Goal: Task Accomplishment & Management: Use online tool/utility

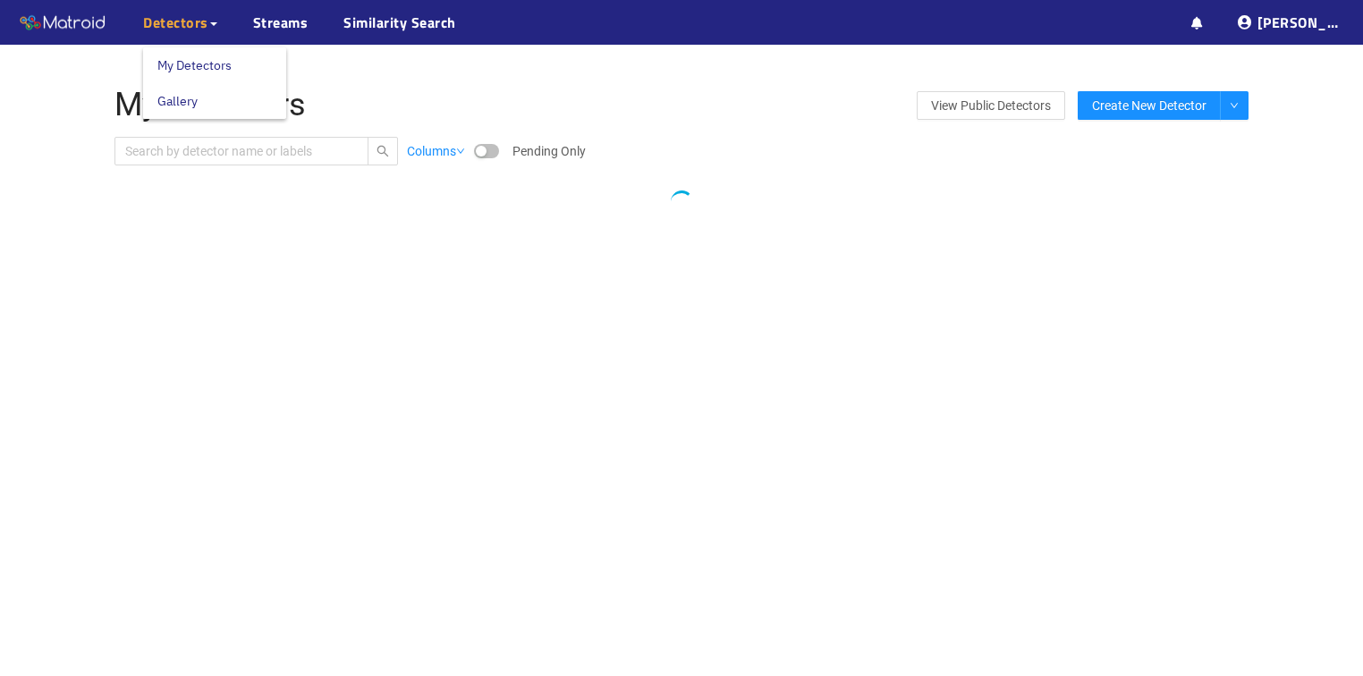
click at [179, 55] on link "My Detectors" at bounding box center [194, 65] width 74 height 36
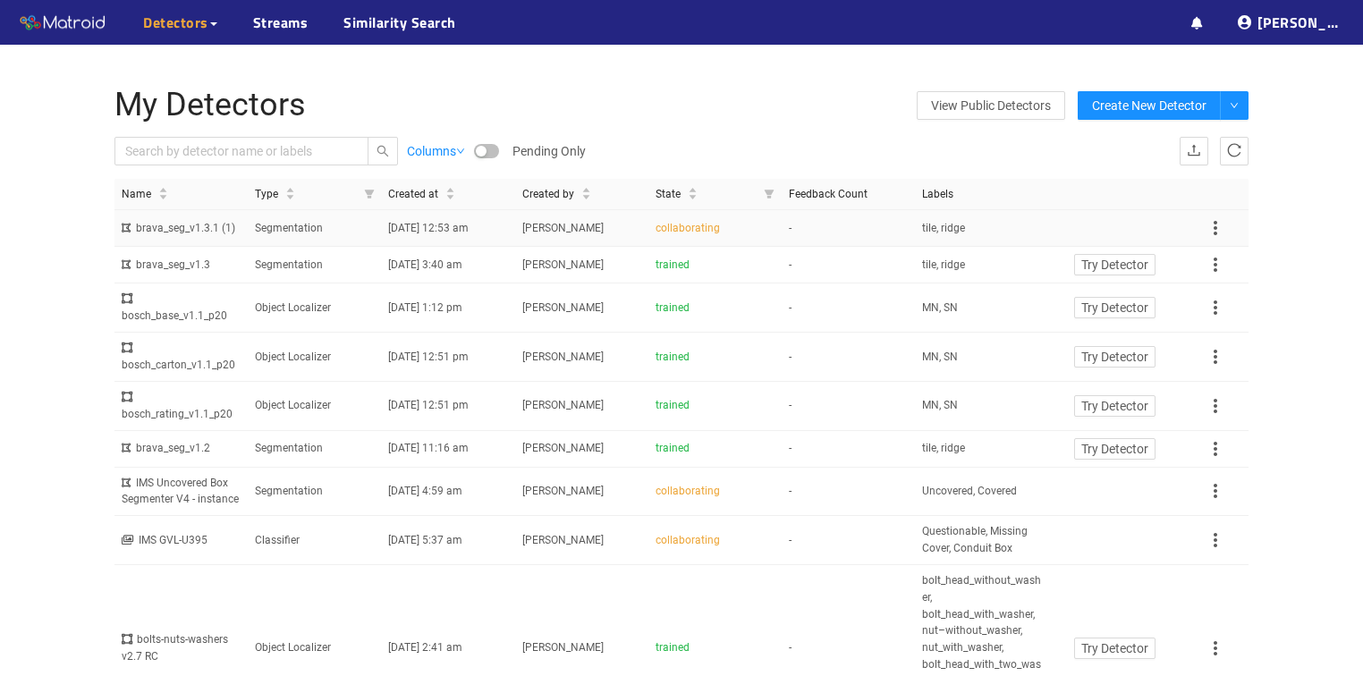
click at [952, 226] on span "tile, ridge" at bounding box center [943, 228] width 43 height 17
click at [1203, 20] on icon at bounding box center [1197, 23] width 12 height 13
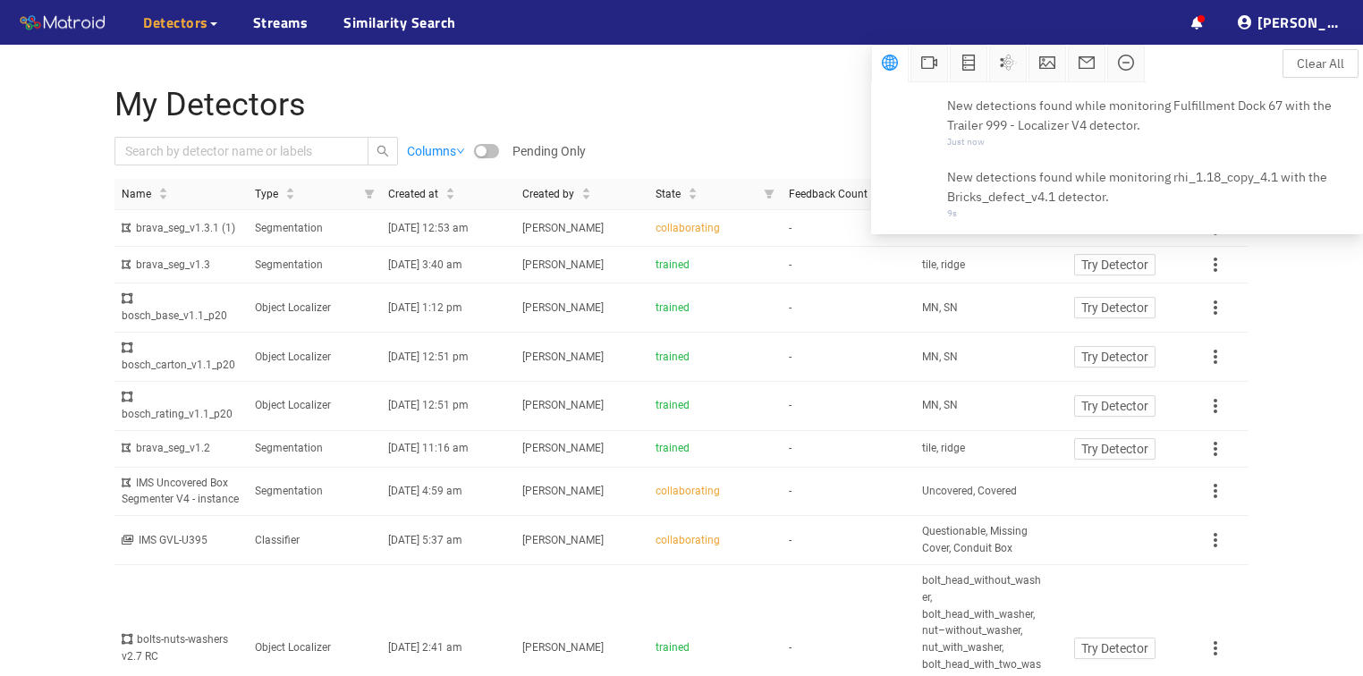
click at [690, 118] on h1 "My Detectors" at bounding box center [492, 106] width 756 height 36
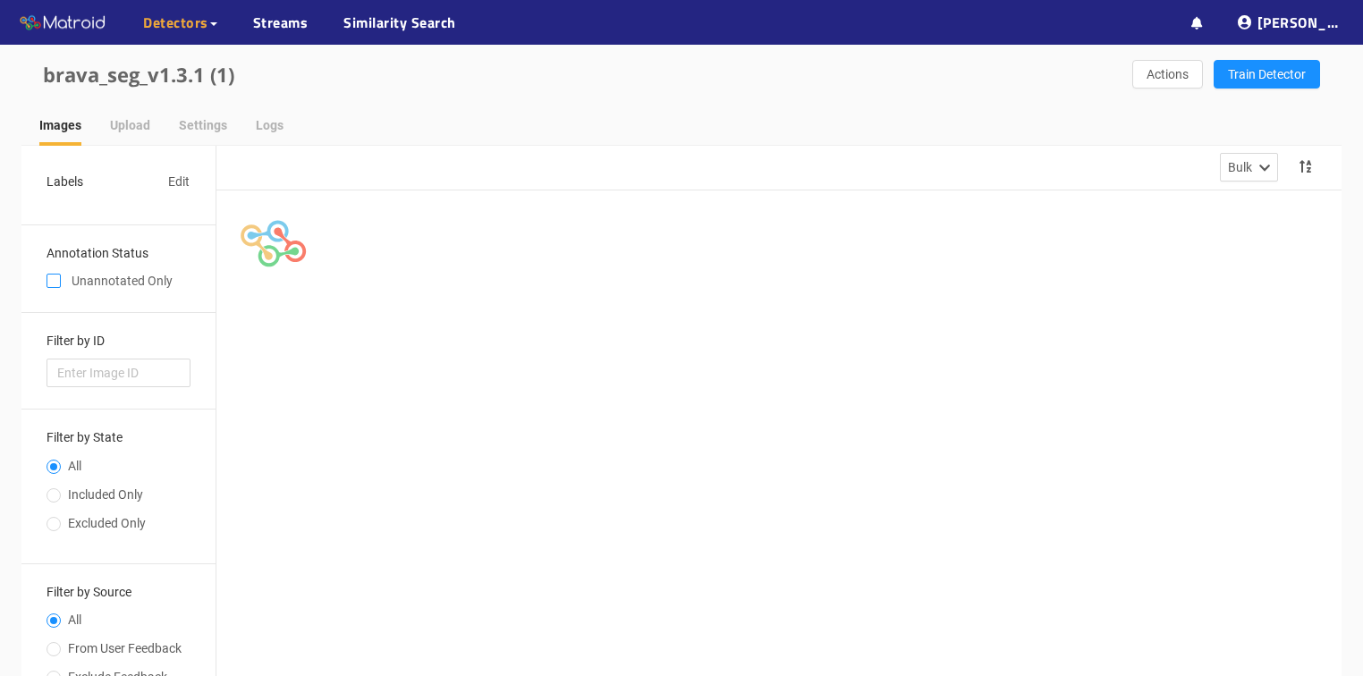
click at [54, 284] on input "checkbox" at bounding box center [54, 284] width 14 height 14
checkbox input "true"
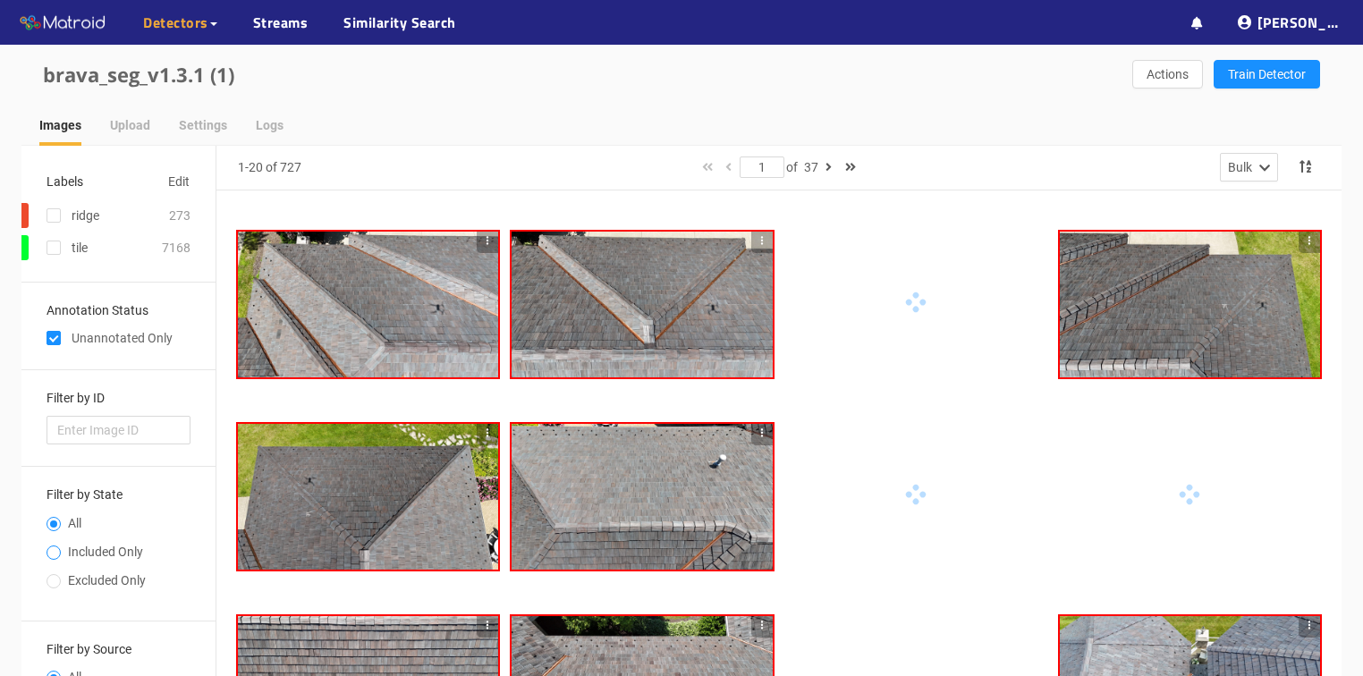
click at [50, 546] on span at bounding box center [54, 553] width 14 height 14
click at [50, 549] on input "Included Only" at bounding box center [54, 554] width 14 height 11
radio input "true"
radio input "false"
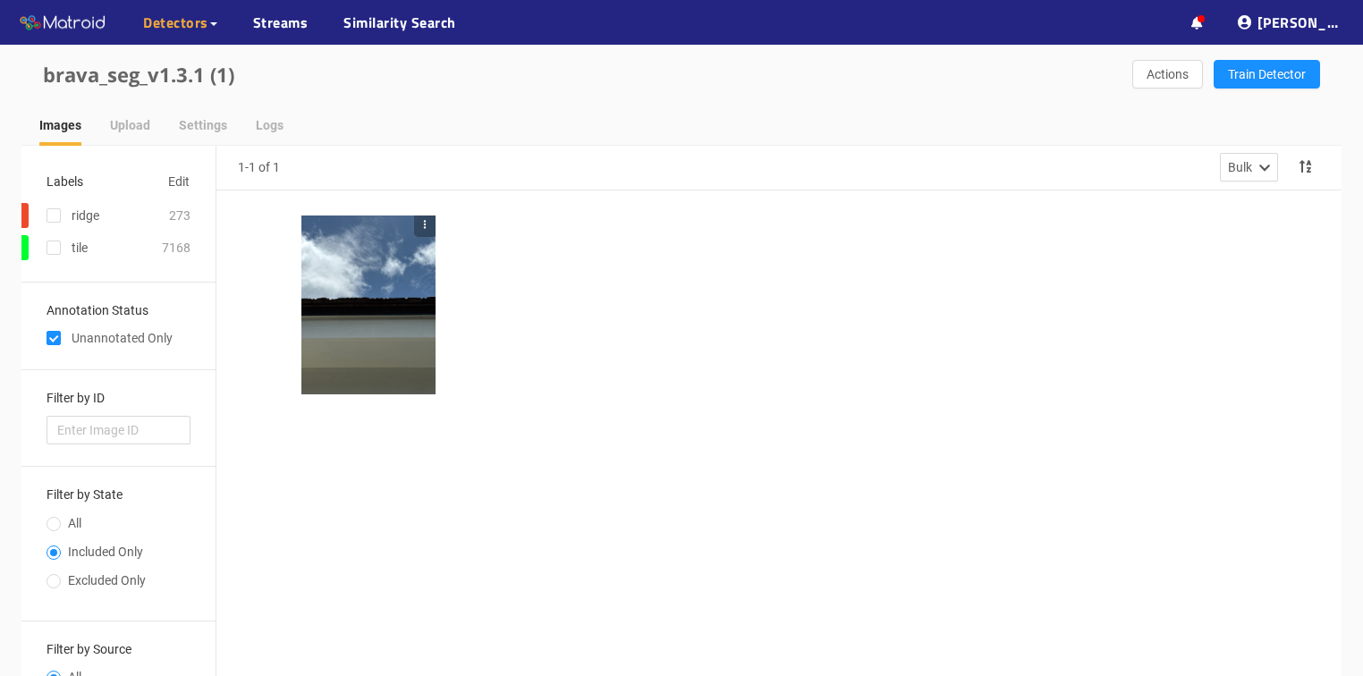
click at [370, 304] on div at bounding box center [368, 305] width 134 height 179
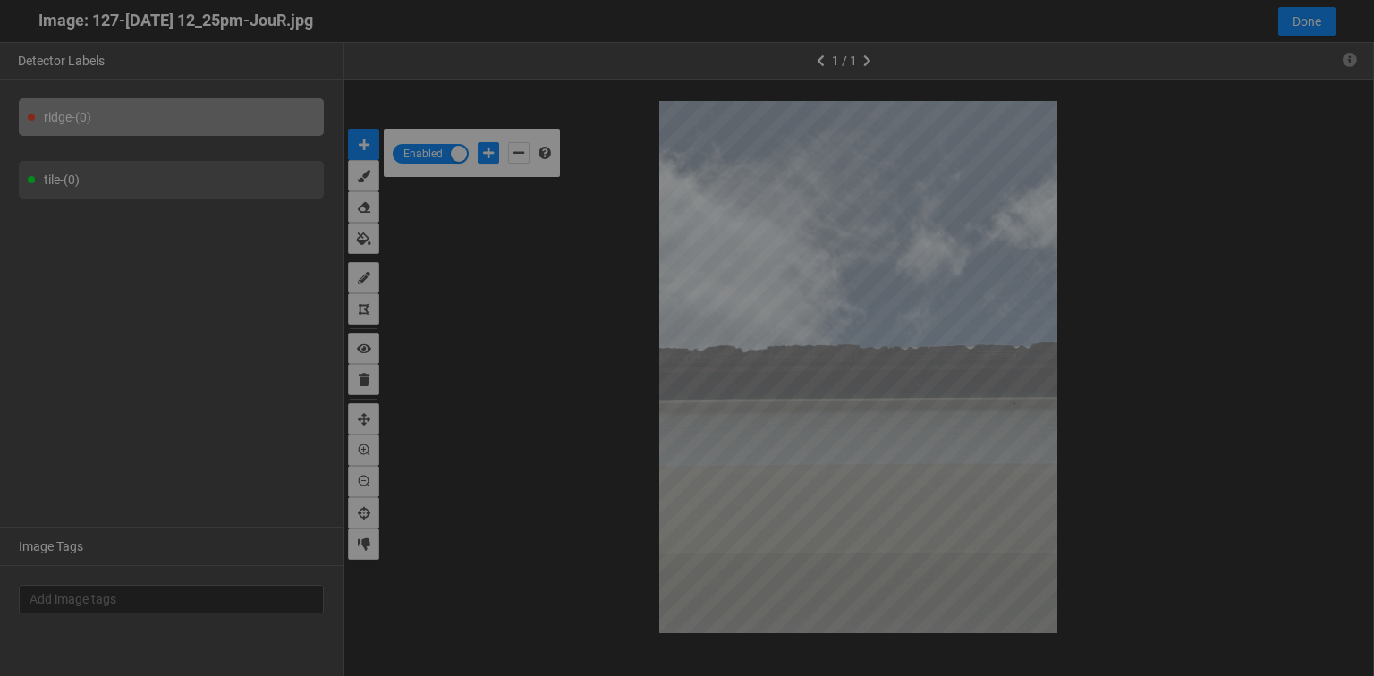
scroll to position [665, 0]
